Goal: Information Seeking & Learning: Understand process/instructions

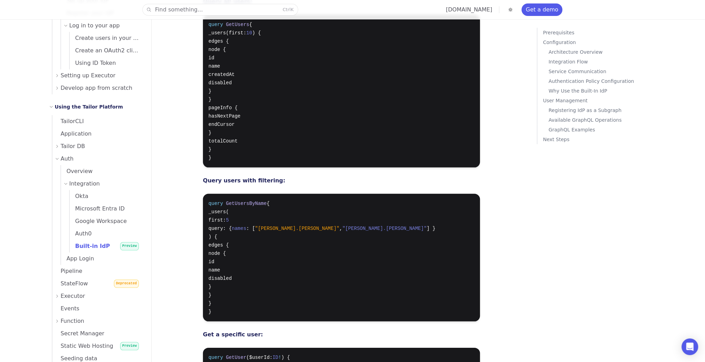
scroll to position [1964, 0]
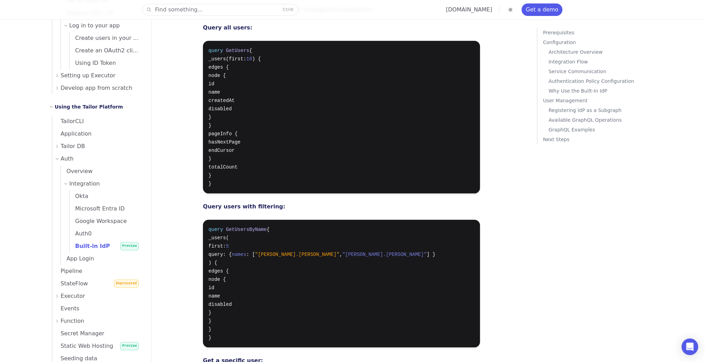
click at [100, 244] on span "Built-in IdP" at bounding box center [90, 245] width 40 height 7
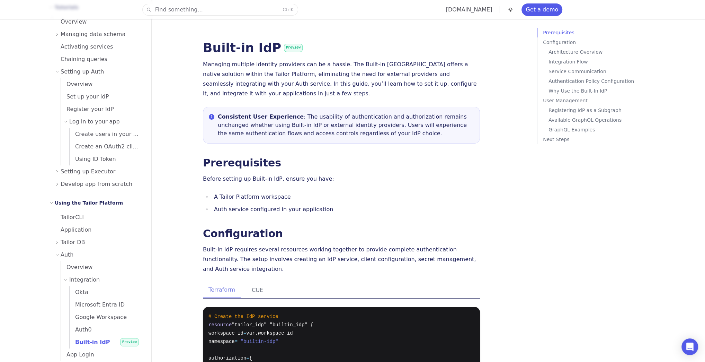
scroll to position [91, 0]
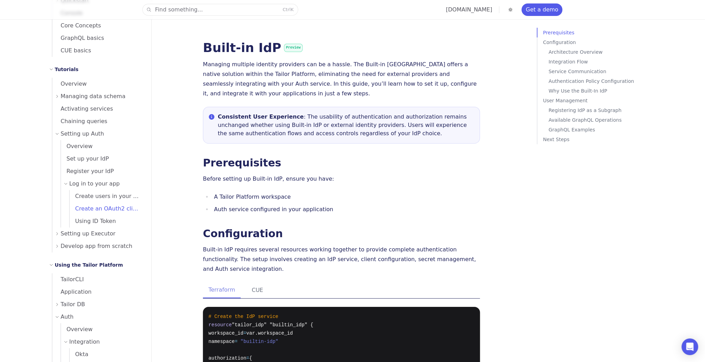
click at [91, 211] on span "Create an OAuth2 client" at bounding box center [106, 208] width 72 height 7
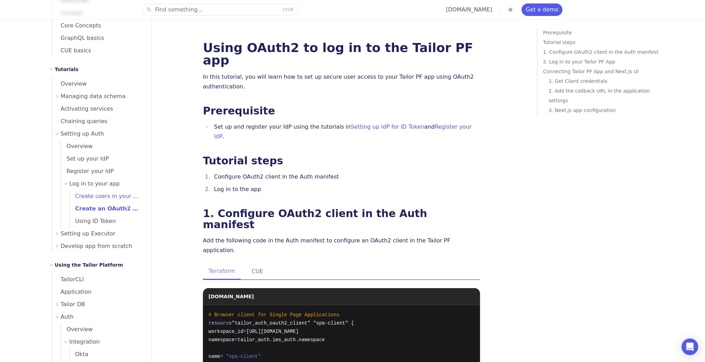
click at [94, 199] on span "Create users in your app" at bounding box center [107, 196] width 74 height 7
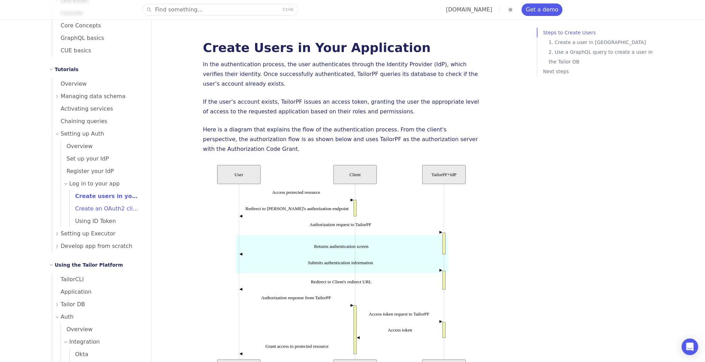
click at [95, 208] on span "Create an OAuth2 client" at bounding box center [106, 208] width 72 height 7
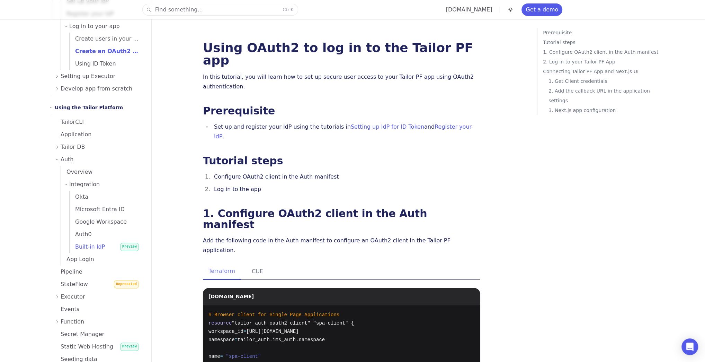
scroll to position [285, 0]
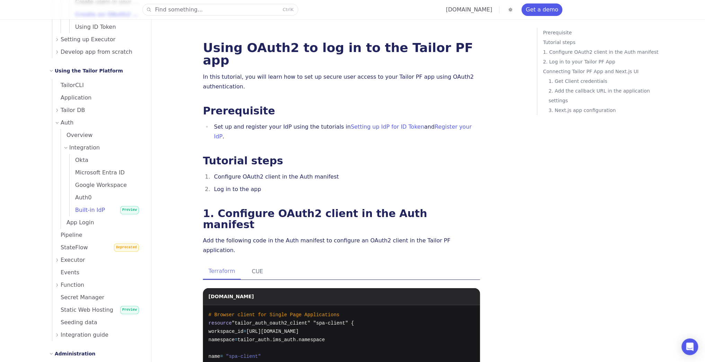
click at [89, 207] on span "Built-in IdP" at bounding box center [87, 209] width 35 height 7
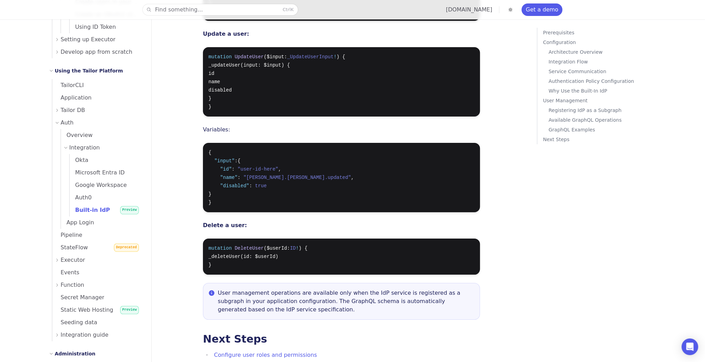
scroll to position [2629, 0]
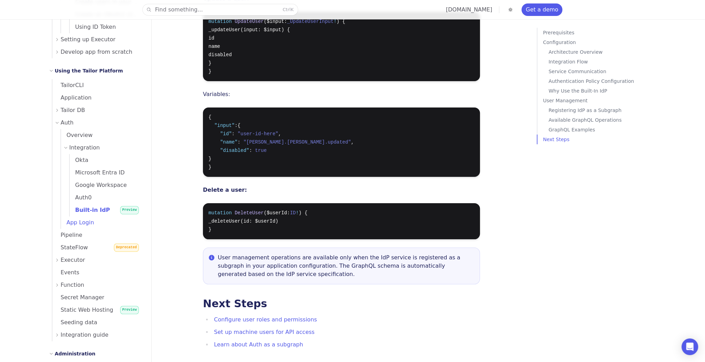
click at [80, 228] on link "App Login" at bounding box center [102, 222] width 82 height 12
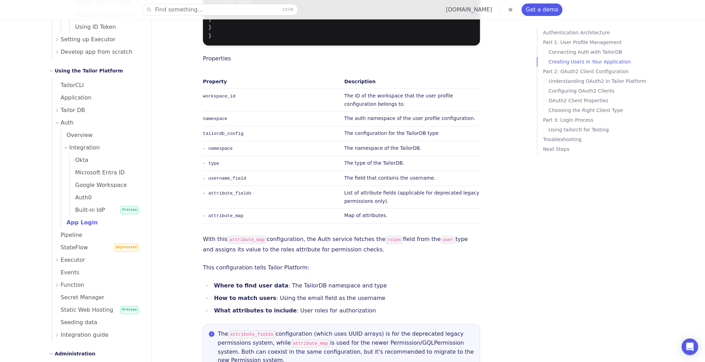
scroll to position [664, 0]
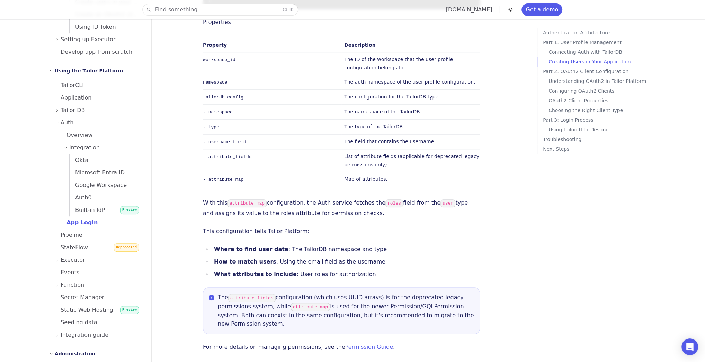
click at [286, 157] on div "resource "tailor_auth_user_profile_config" "user" { workspace_id = var.workspac…" at bounding box center [341, 32] width 277 height 369
click at [338, 226] on p "This configuration tells Tailor Platform:" at bounding box center [341, 231] width 277 height 10
drag, startPoint x: 215, startPoint y: 258, endPoint x: 452, endPoint y: 276, distance: 237.6
click at [452, 287] on div "The attribute_fields configuration (which uses UUID arrays) is for the deprecat…" at bounding box center [341, 310] width 277 height 46
copy div "The attribute_fields configuration (which uses UUID arrays) is for the deprecat…"
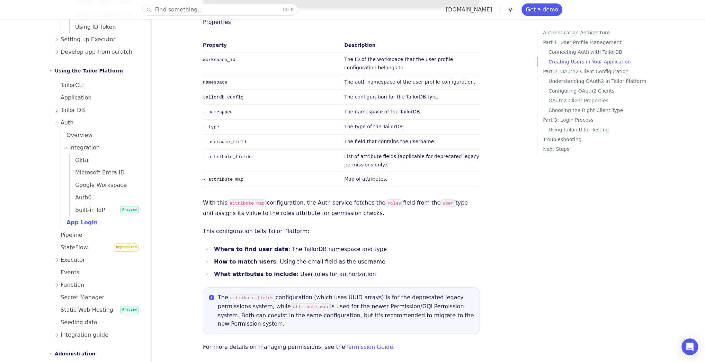
drag, startPoint x: 268, startPoint y: 140, endPoint x: 264, endPoint y: 135, distance: 6.9
click at [268, 171] on td "- attribute_map" at bounding box center [272, 178] width 139 height 15
drag, startPoint x: 341, startPoint y: 112, endPoint x: 388, endPoint y: 124, distance: 48.1
click at [388, 149] on td "List of attribute fields (applicable for deprecated legacy permissions only)." at bounding box center [410, 160] width 139 height 23
copy td "List of attribute fields (applicable for deprecated legacy permissions only)."
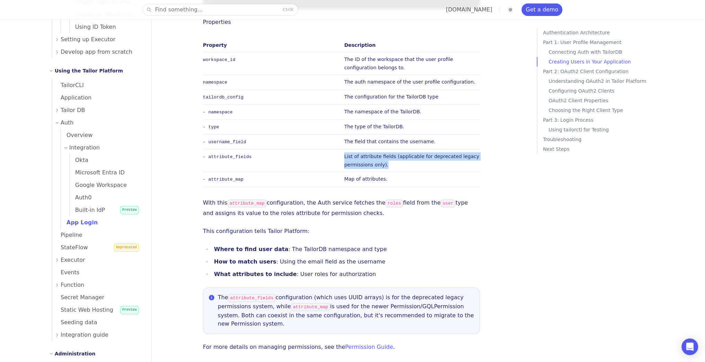
scroll to position [692, 0]
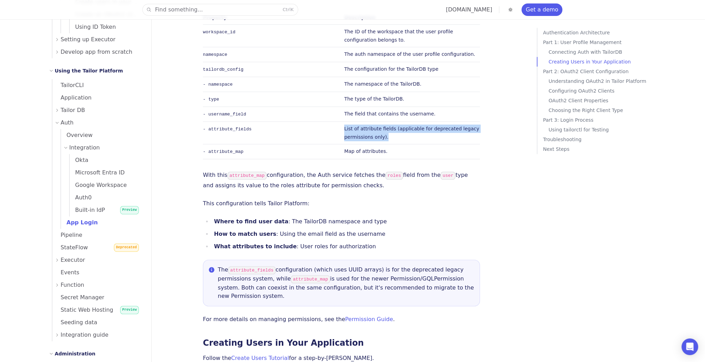
drag, startPoint x: 265, startPoint y: 230, endPoint x: 227, endPoint y: 233, distance: 37.5
click at [227, 265] on div "The attribute_fields configuration (which uses UUID arrays) is for the deprecat…" at bounding box center [346, 282] width 256 height 35
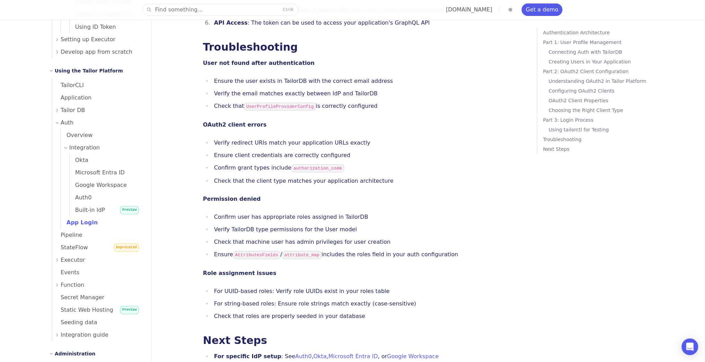
scroll to position [609, 0]
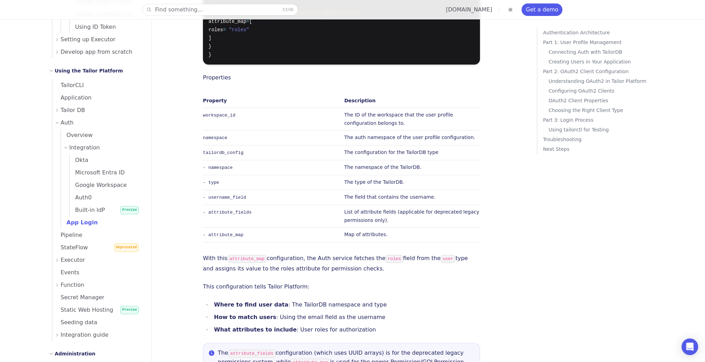
drag, startPoint x: 269, startPoint y: 313, endPoint x: 229, endPoint y: 316, distance: 39.6
click at [229, 349] on code "attribute_fields" at bounding box center [251, 353] width 47 height 8
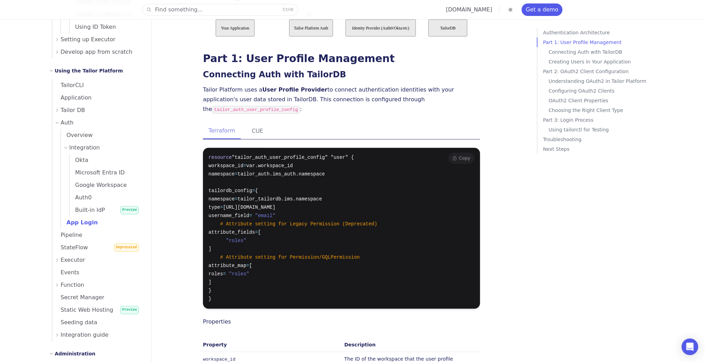
click at [326, 196] on pre "resource "tailor_auth_user_profile_config" "user" { workspace_id = var.workspac…" at bounding box center [341, 228] width 277 height 161
drag, startPoint x: 346, startPoint y: 186, endPoint x: 229, endPoint y: 184, distance: 117.4
click at [229, 184] on pre "resource "tailor_auth_user_profile_config" "user" { workspace_id = var.workspac…" at bounding box center [341, 228] width 277 height 161
click at [257, 206] on pre "resource "tailor_auth_user_profile_config" "user" { workspace_id = var.workspac…" at bounding box center [341, 228] width 277 height 161
click at [268, 149] on pre "resource "tailor_auth_user_profile_config" "user" { workspace_id = var.workspac…" at bounding box center [341, 228] width 277 height 161
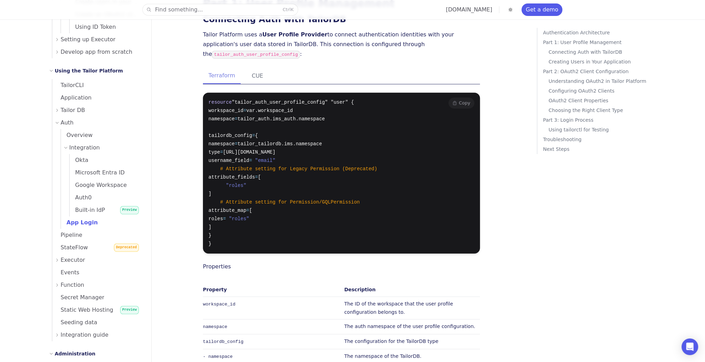
scroll to position [420, 0]
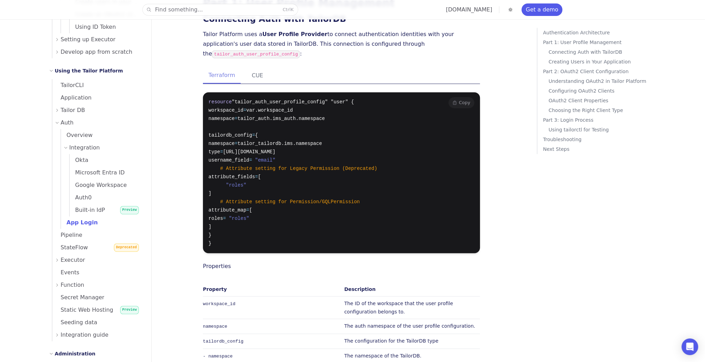
drag, startPoint x: 213, startPoint y: 147, endPoint x: 211, endPoint y: 130, distance: 17.9
click at [211, 130] on pre "resource "tailor_auth_user_profile_config" "user" { workspace_id = var.workspac…" at bounding box center [341, 172] width 277 height 161
copy code "# Attribute setting for Legacy Permission (Deprecated) attribute_fields = [ "ro…"
click at [314, 155] on pre "resource "tailor_auth_user_profile_config" "user" { workspace_id = var.workspac…" at bounding box center [341, 172] width 277 height 161
click at [261, 143] on pre "resource "tailor_auth_user_profile_config" "user" { workspace_id = var.workspac…" at bounding box center [341, 172] width 277 height 161
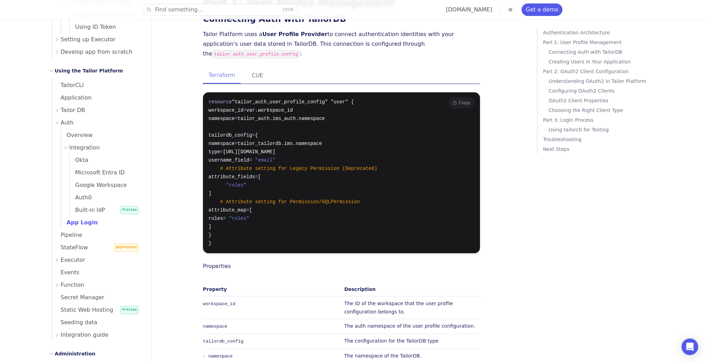
drag, startPoint x: 261, startPoint y: 140, endPoint x: 222, endPoint y: 140, distance: 38.8
click at [222, 174] on span "attribute_fields" at bounding box center [231, 177] width 46 height 6
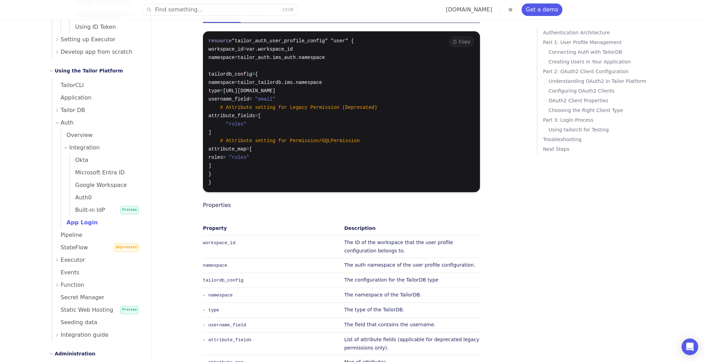
scroll to position [506, 0]
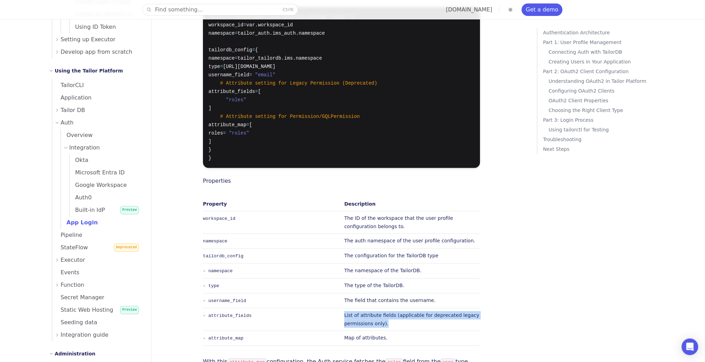
drag, startPoint x: 340, startPoint y: 276, endPoint x: 388, endPoint y: 285, distance: 48.9
click at [388, 308] on tr "- attribute_fields List of attribute fields (applicable for deprecated legacy p…" at bounding box center [341, 319] width 277 height 23
click at [223, 80] on span "# Attribute setting for Legacy Permission (Deprecated)" at bounding box center [298, 83] width 157 height 6
drag, startPoint x: 218, startPoint y: 45, endPoint x: 230, endPoint y: 68, distance: 25.9
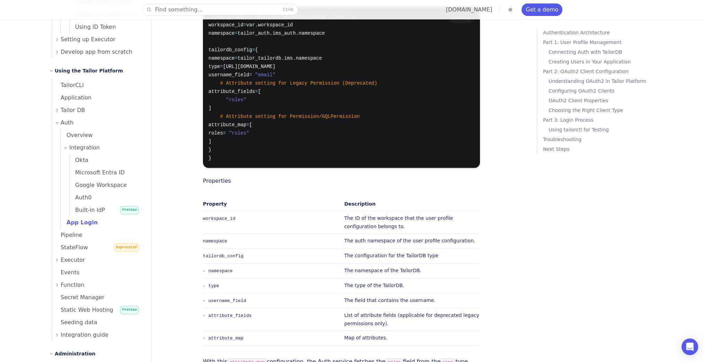
click at [230, 68] on pre "resource "tailor_auth_user_profile_config" "user" { workspace_id = var.workspac…" at bounding box center [341, 87] width 277 height 161
copy code "# Attribute setting for Legacy Permission (Deprecated) attribute_fields = [ "ro…"
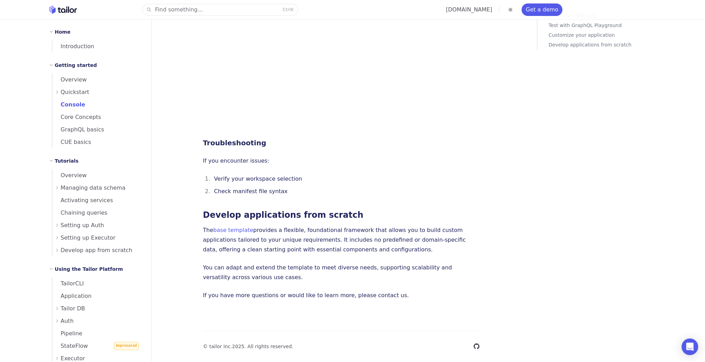
scroll to position [252, 0]
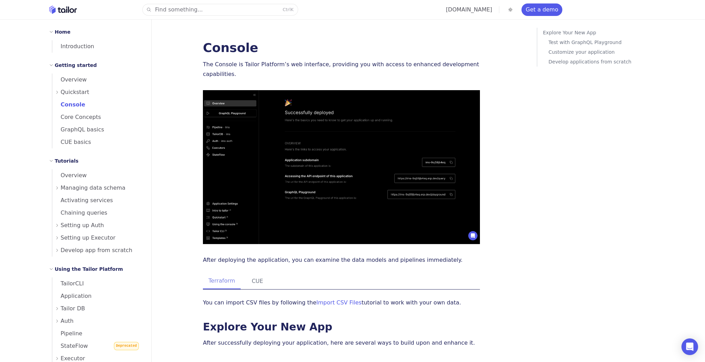
scroll to position [1274, 0]
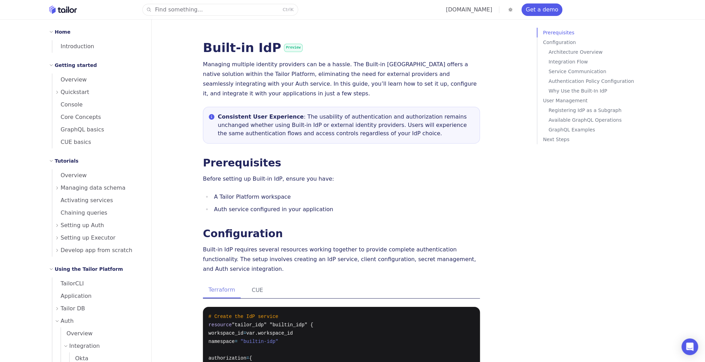
scroll to position [111, 0]
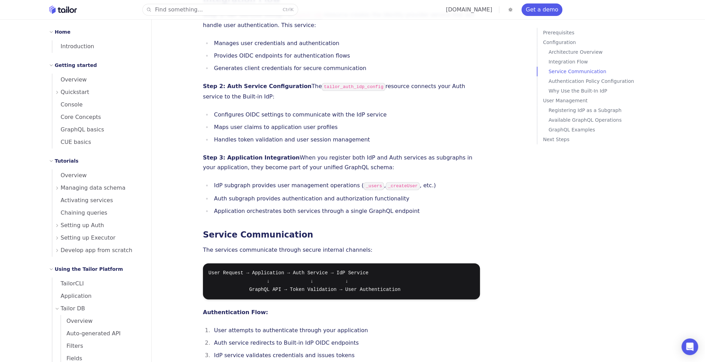
scroll to position [360, 0]
